Goal: Find contact information: Find contact information

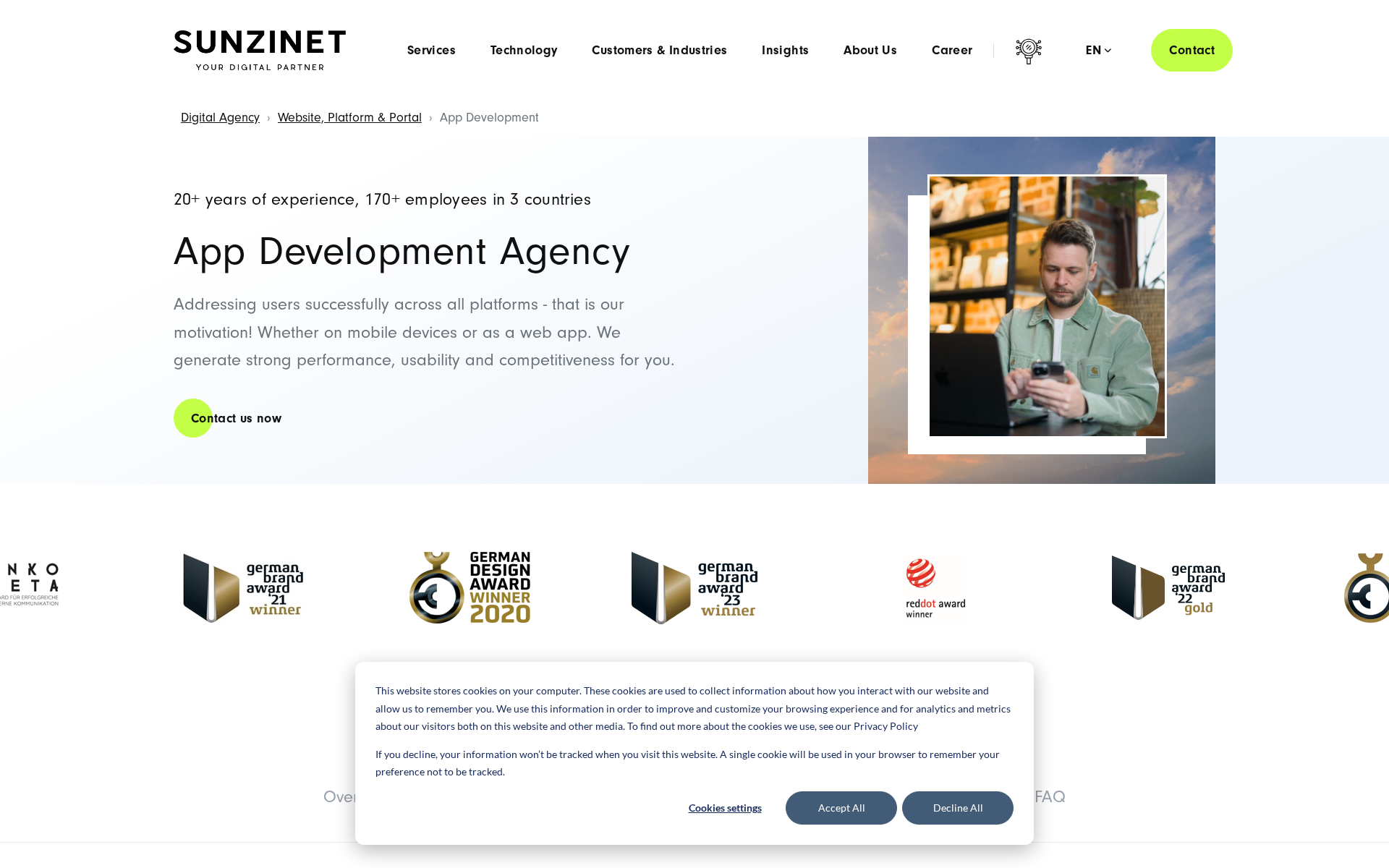
select select "**"
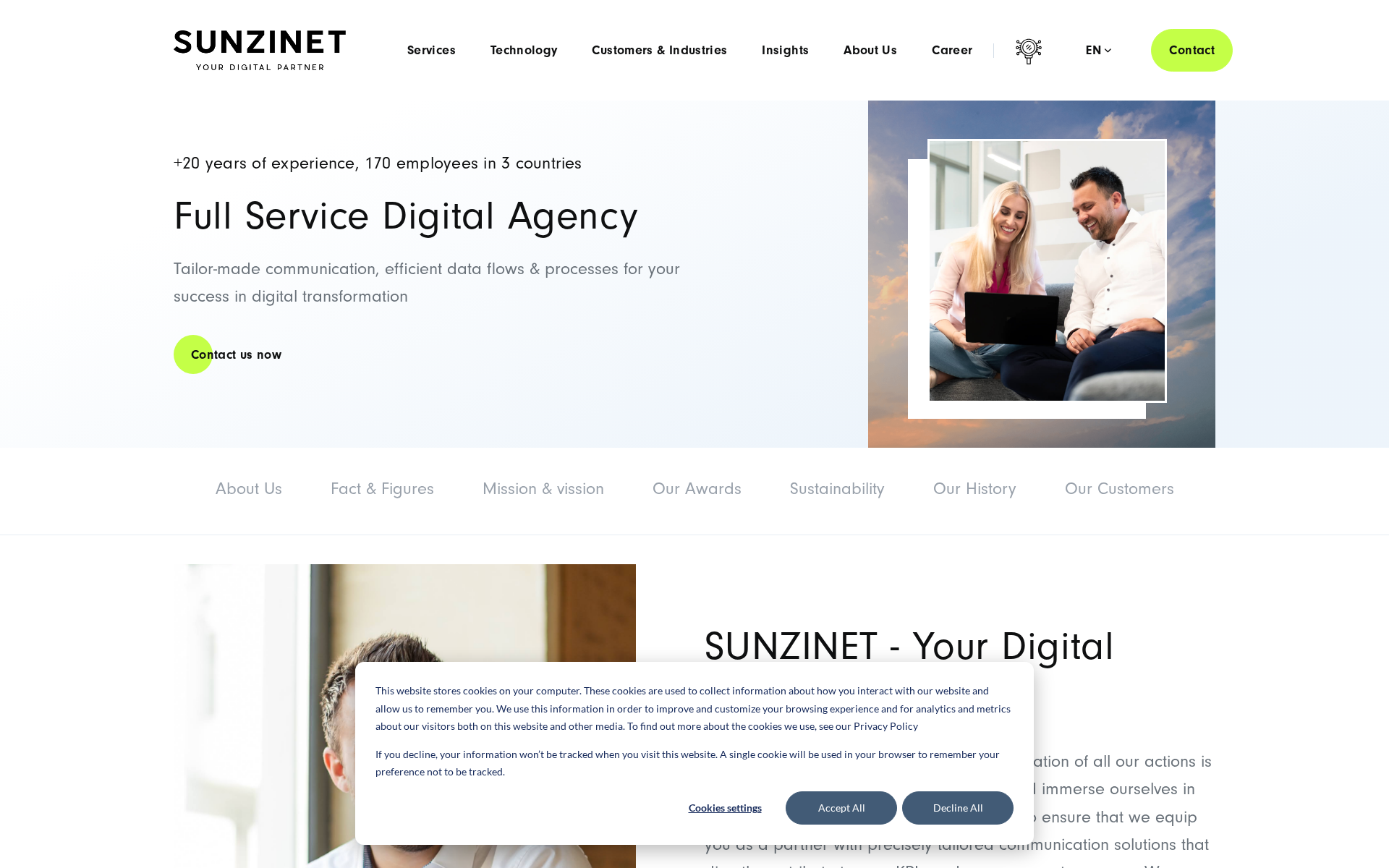
select select "**"
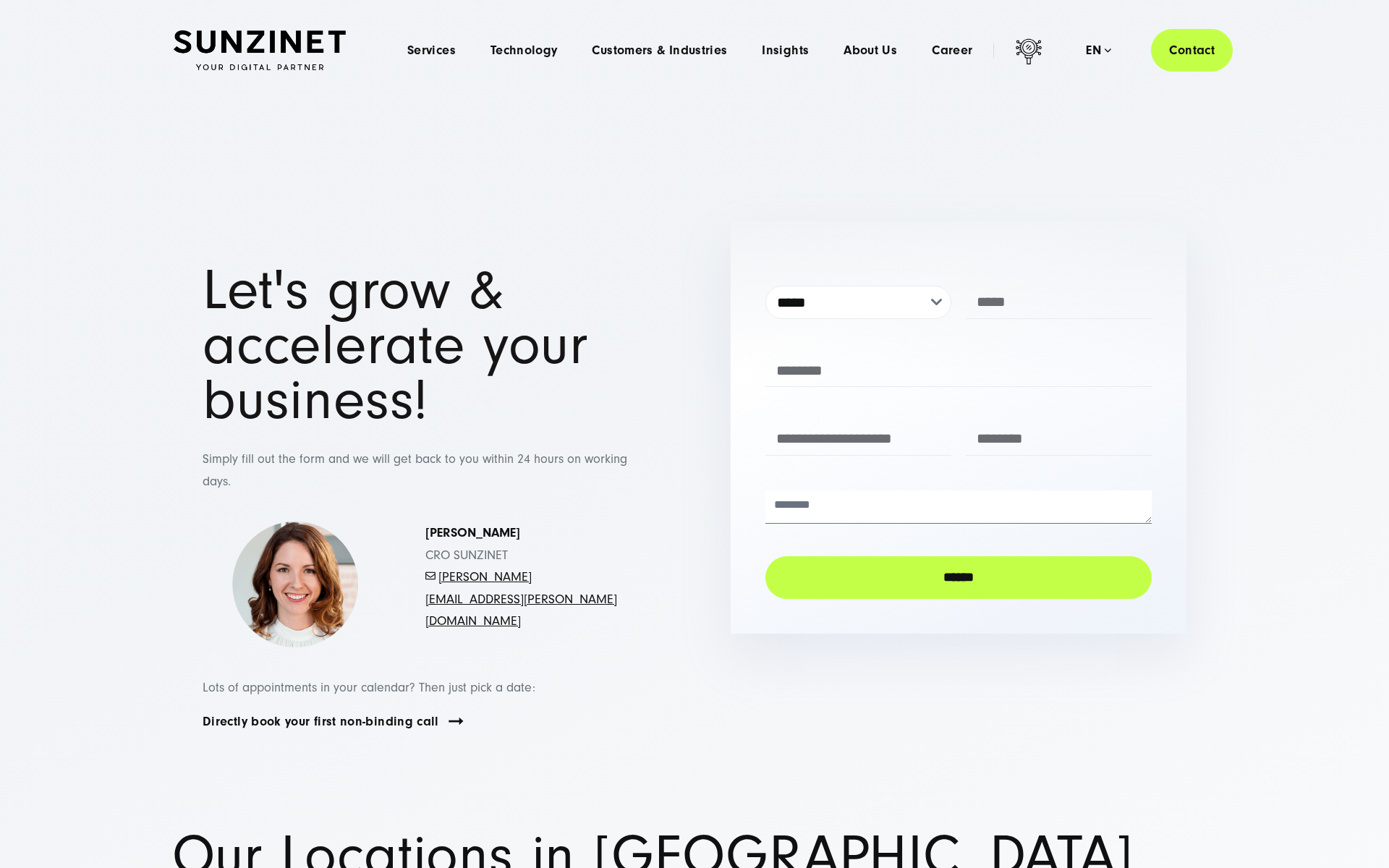
select select "**"
